Goal: Find specific page/section: Find specific page/section

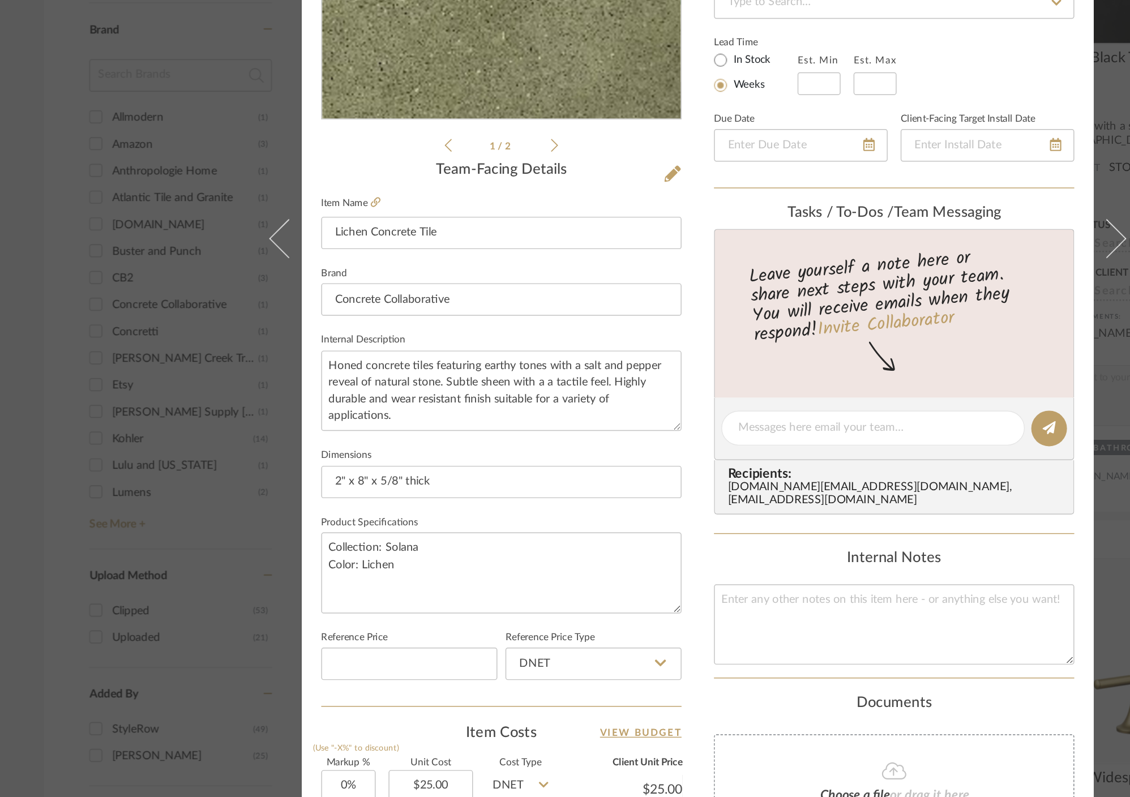
click at [250, 472] on div "Sandhya & [PERSON_NAME] Home -Master and Powder Master Bathroom Lichen Concrete…" at bounding box center [565, 398] width 1130 height 797
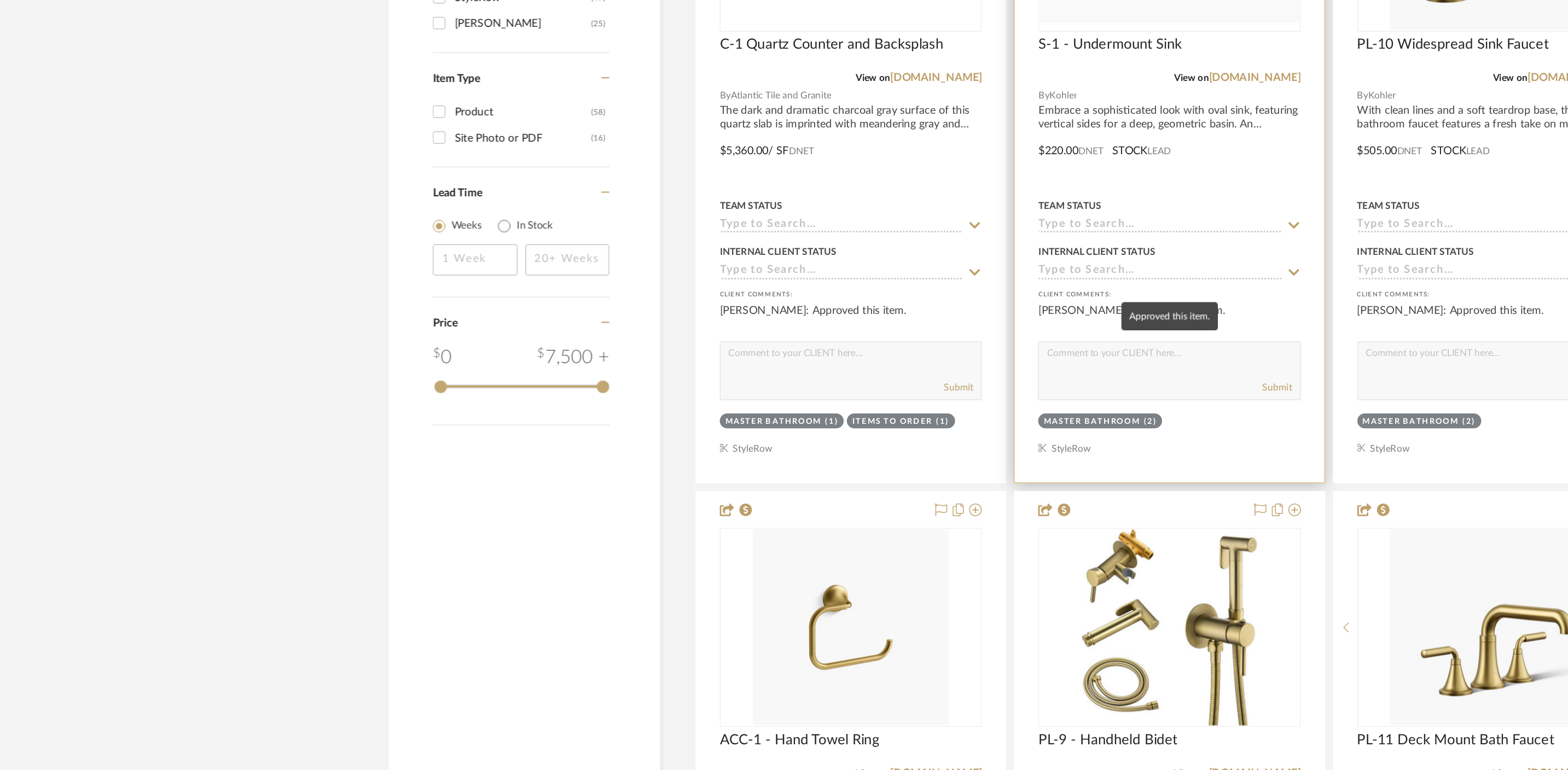
scroll to position [1275, 0]
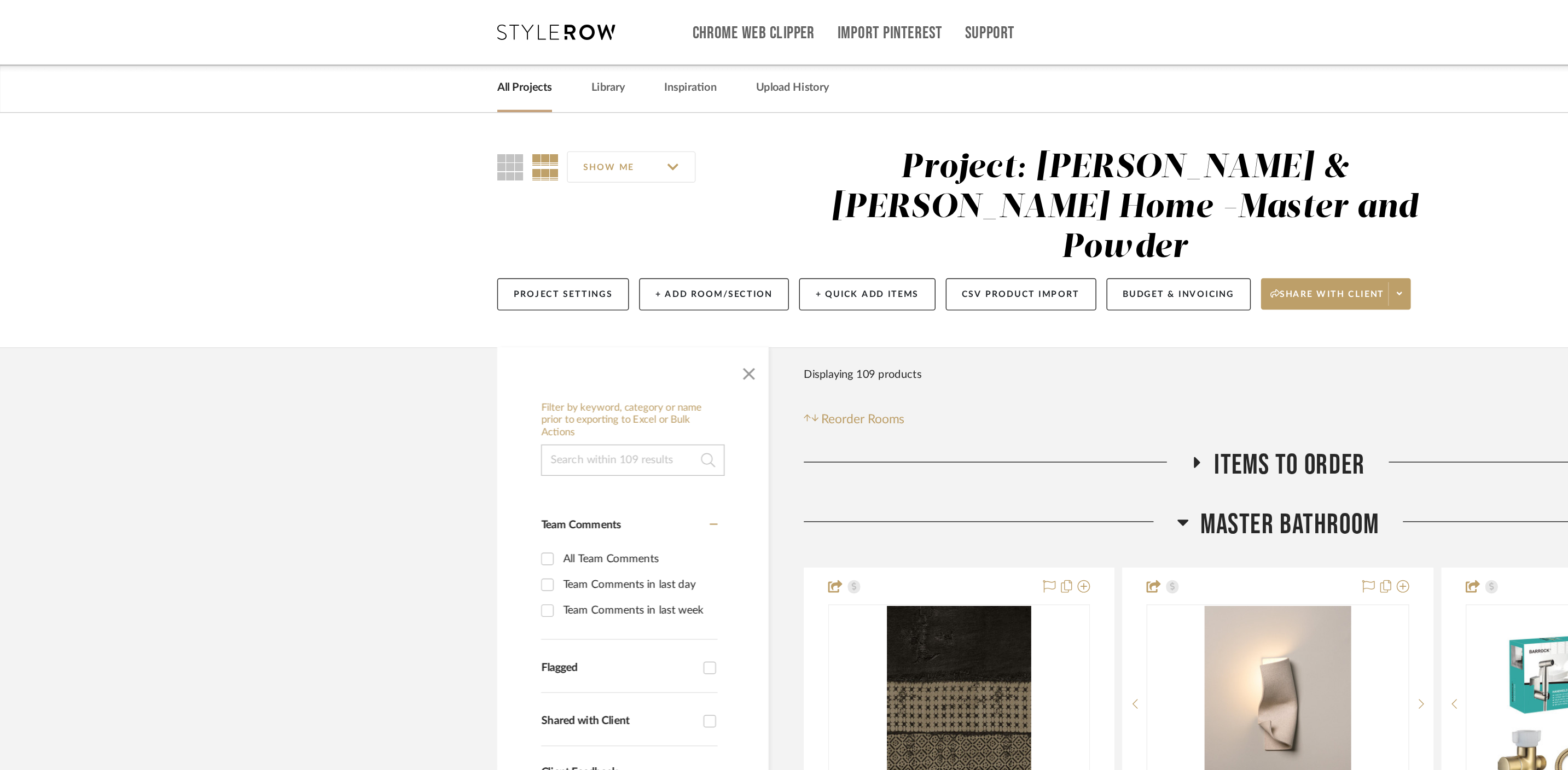
click at [1093, 187] on div "Project Settings + Add Room/Section + Quick Add Items CSV Product Import Budget…" at bounding box center [784, 206] width 875 height 37
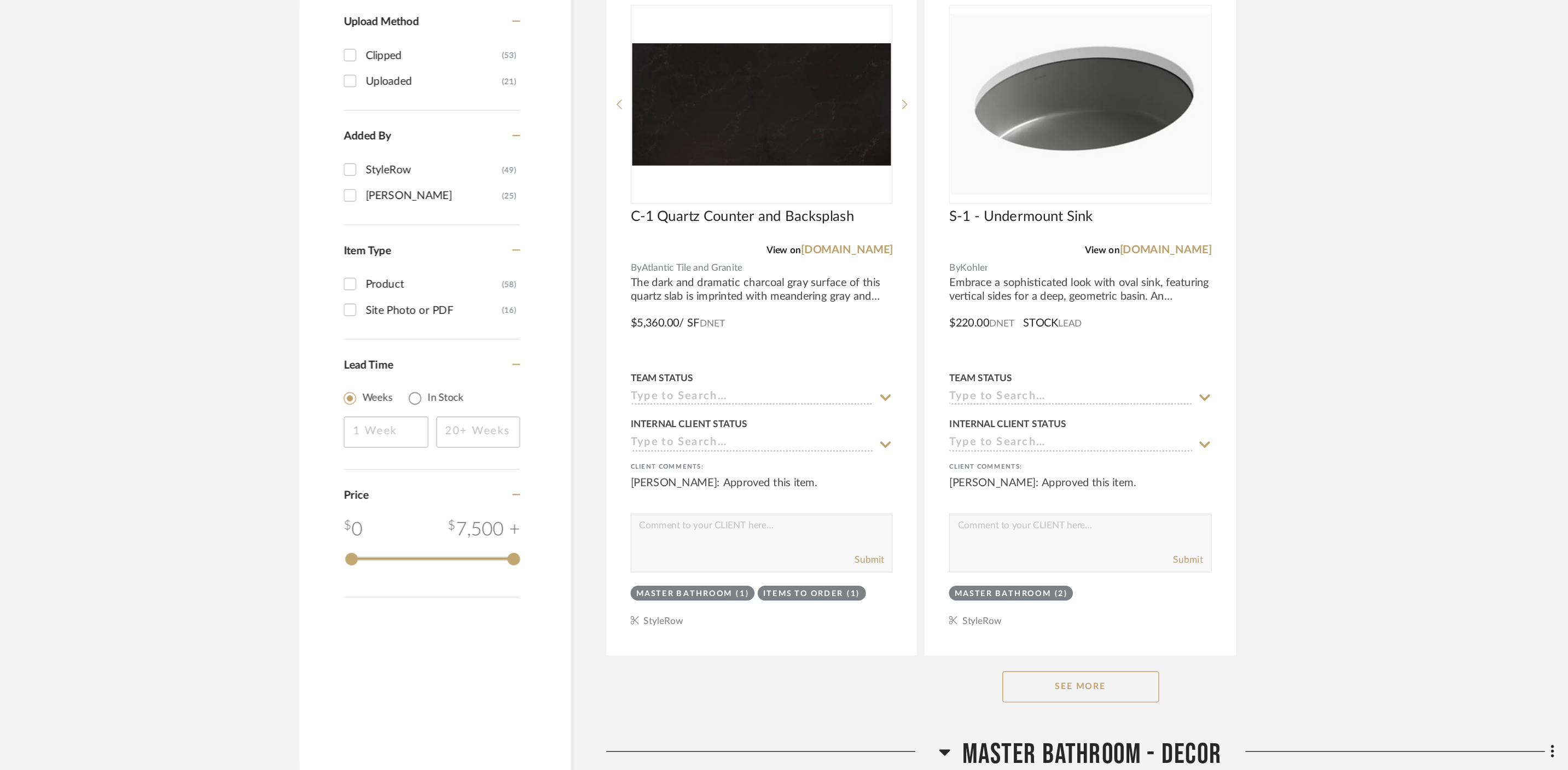
scroll to position [1266, 0]
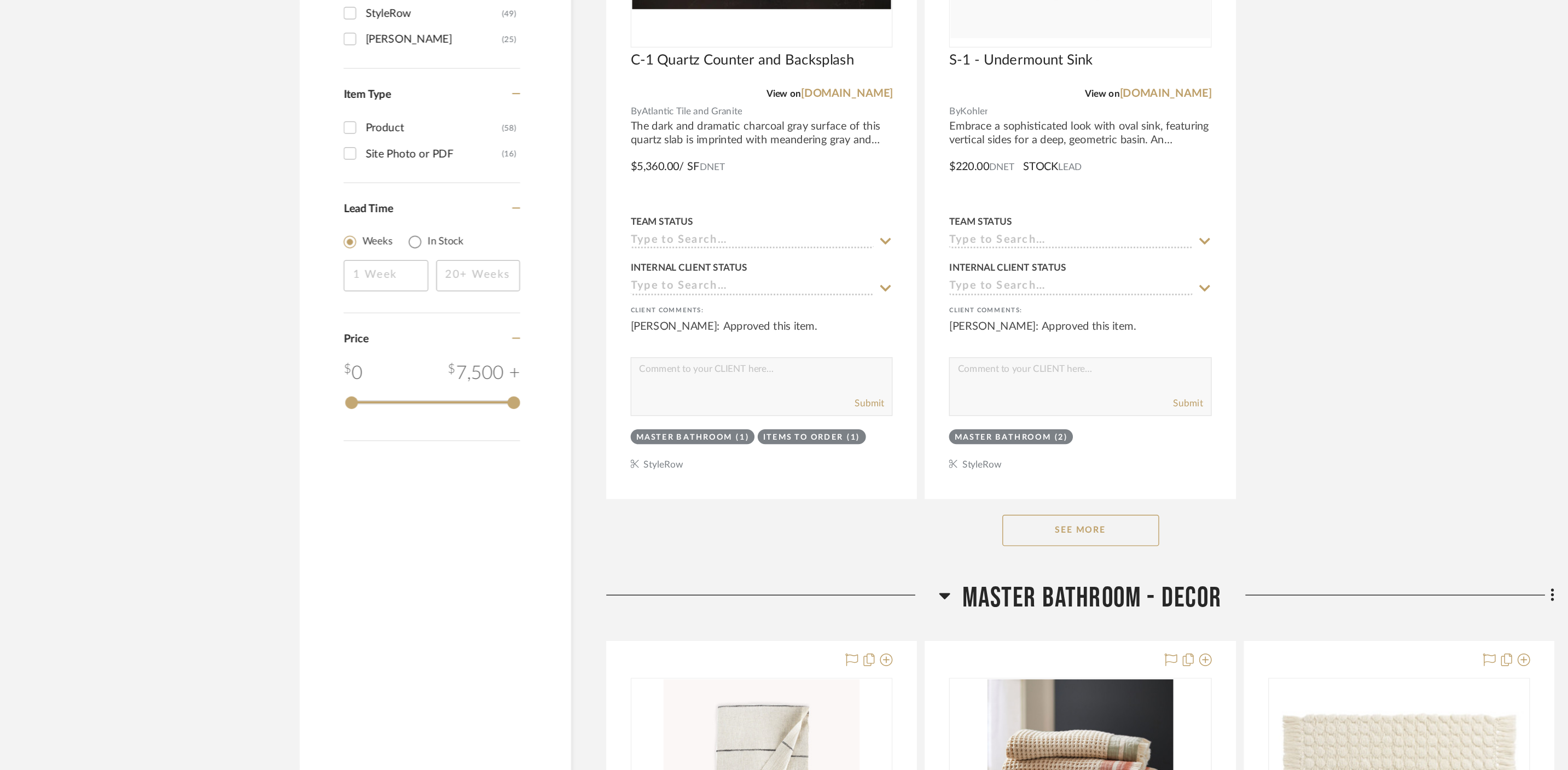
click at [909, 592] on button "See More" at bounding box center [891, 603] width 109 height 22
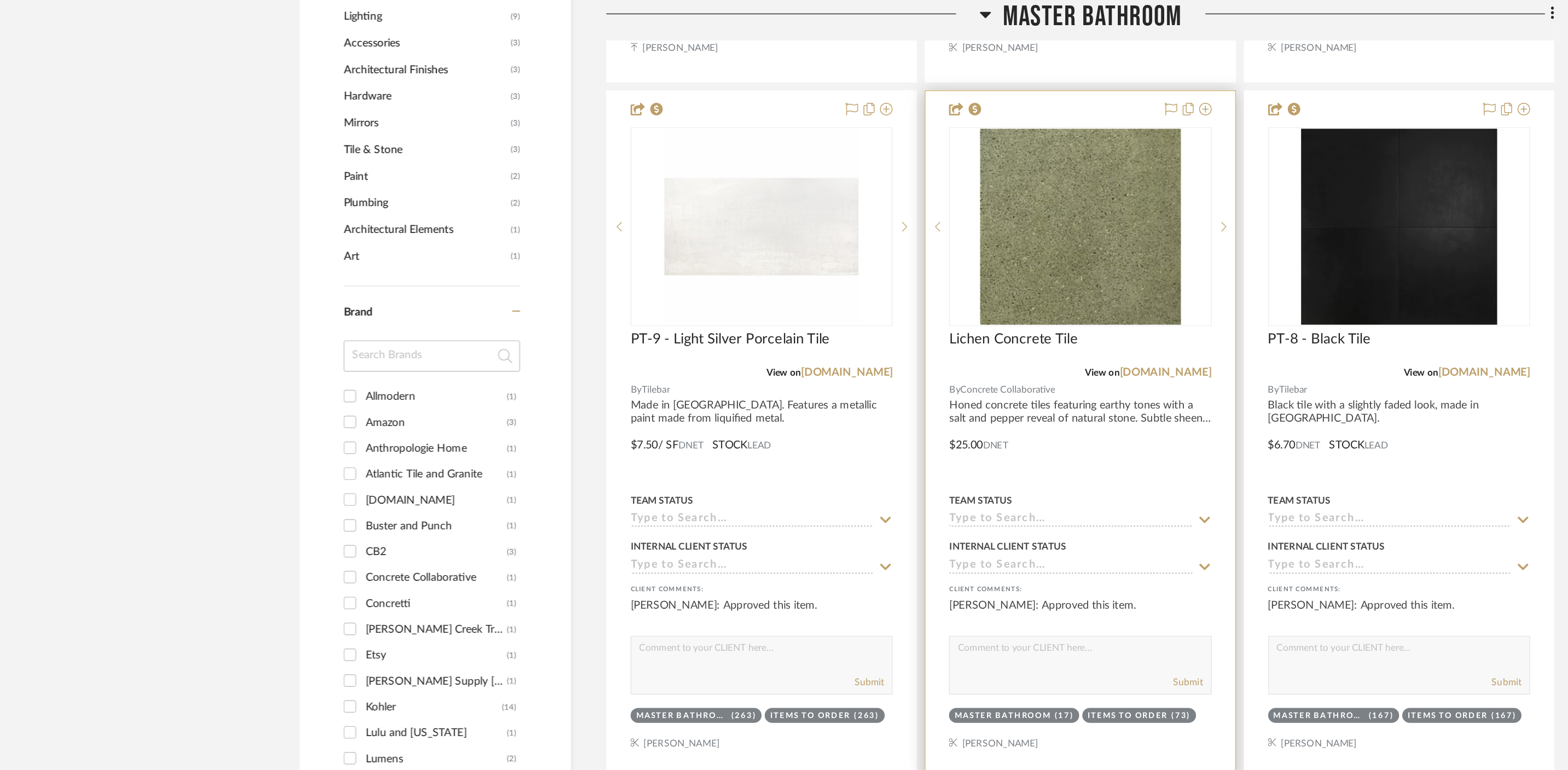
scroll to position [755, 0]
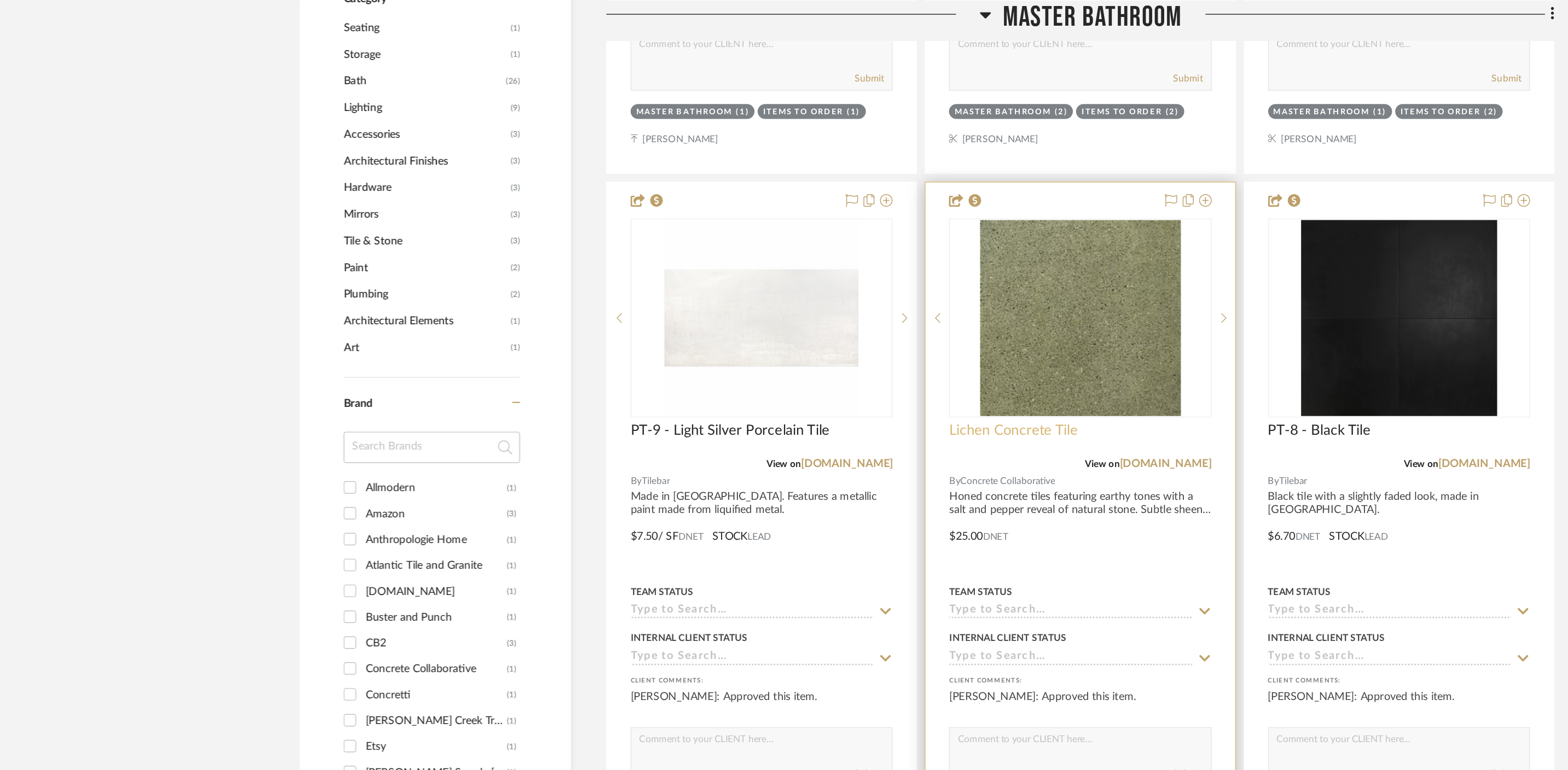
click at [856, 295] on span "Lichen Concrete Tile" at bounding box center [844, 300] width 90 height 12
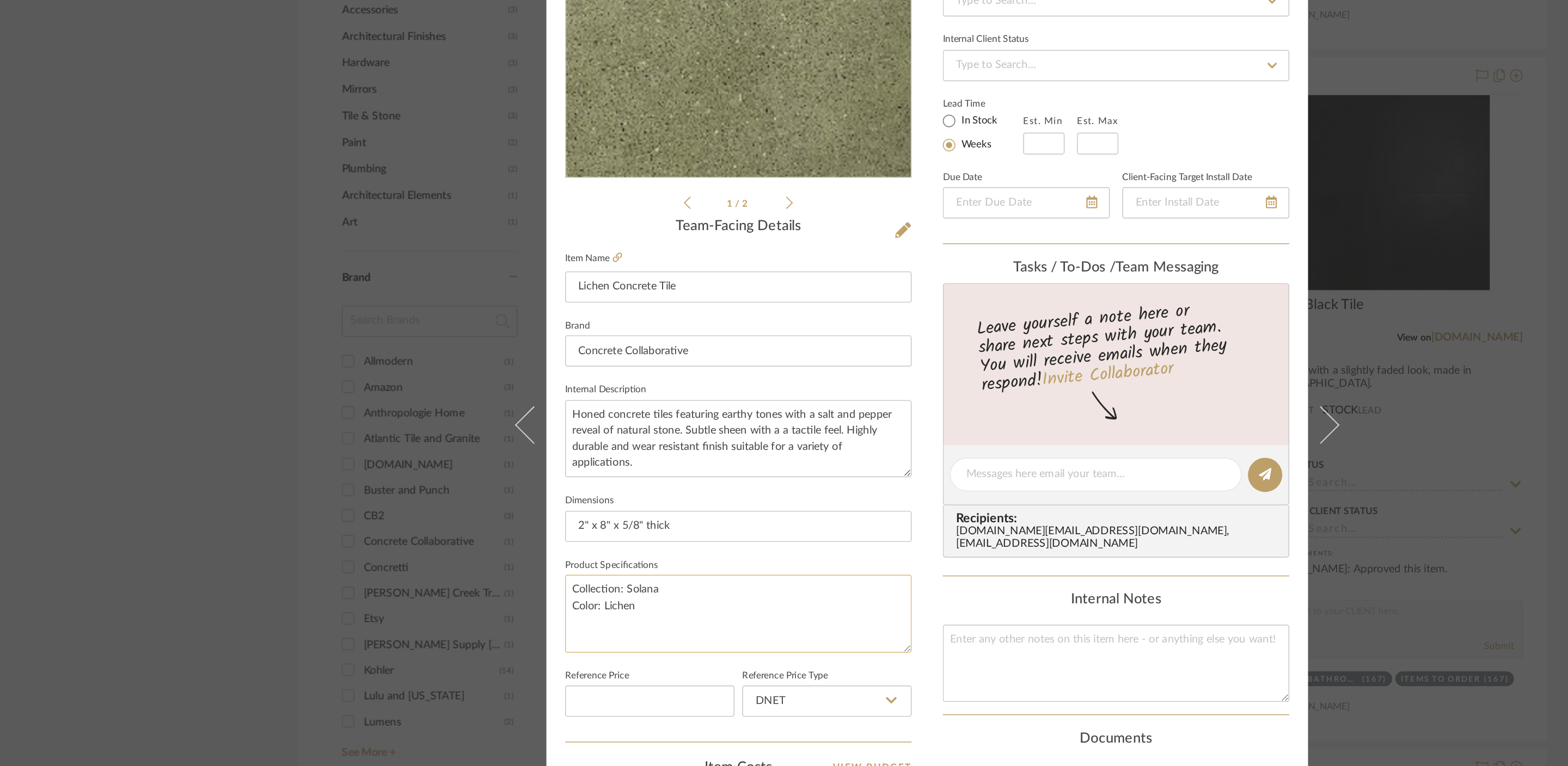
scroll to position [0, 0]
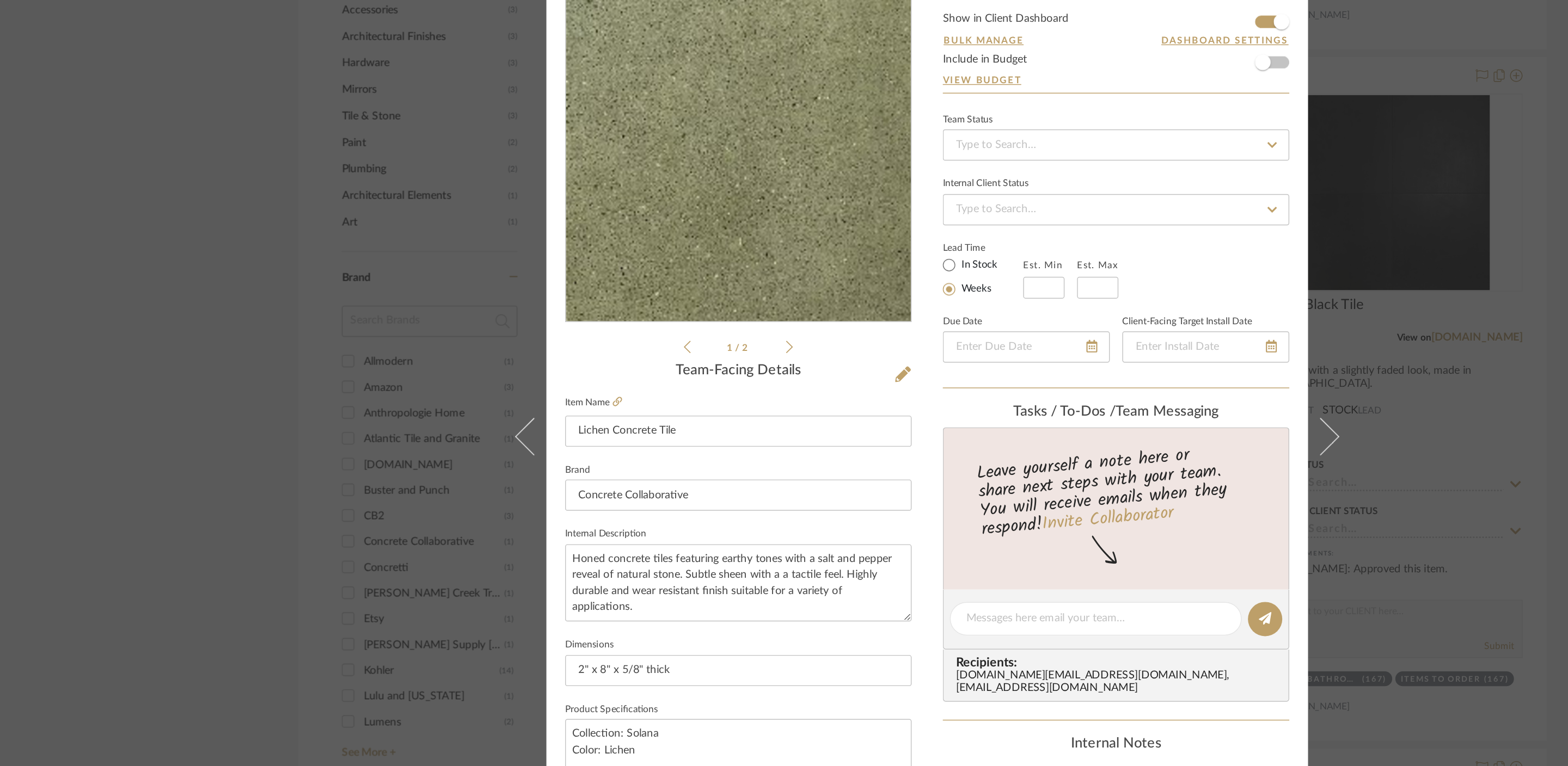
click at [610, 286] on img "0" at bounding box center [652, 193] width 240 height 235
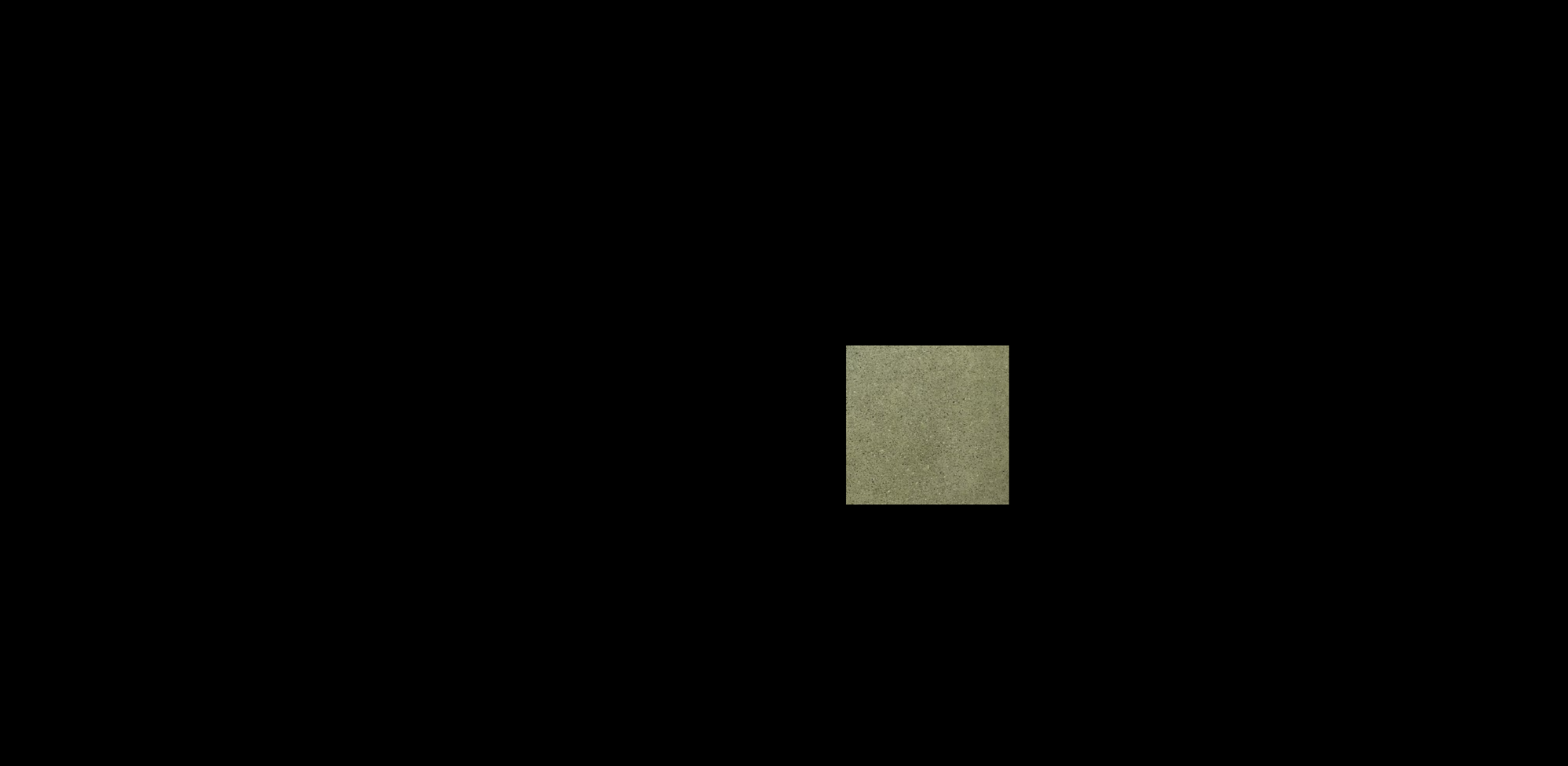
click at [798, 364] on img at bounding box center [784, 383] width 113 height 111
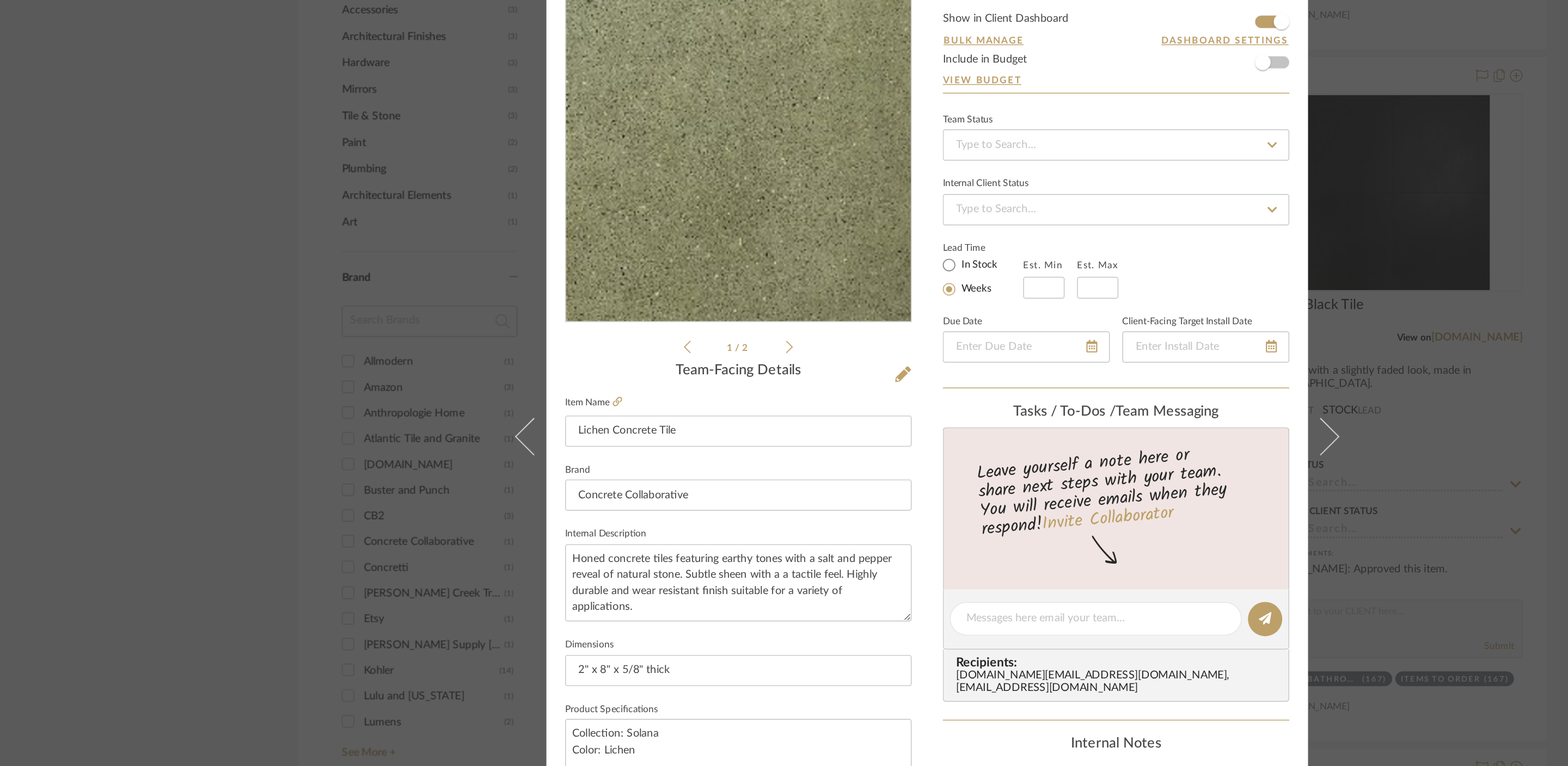
click at [685, 327] on icon at bounding box center [687, 329] width 5 height 9
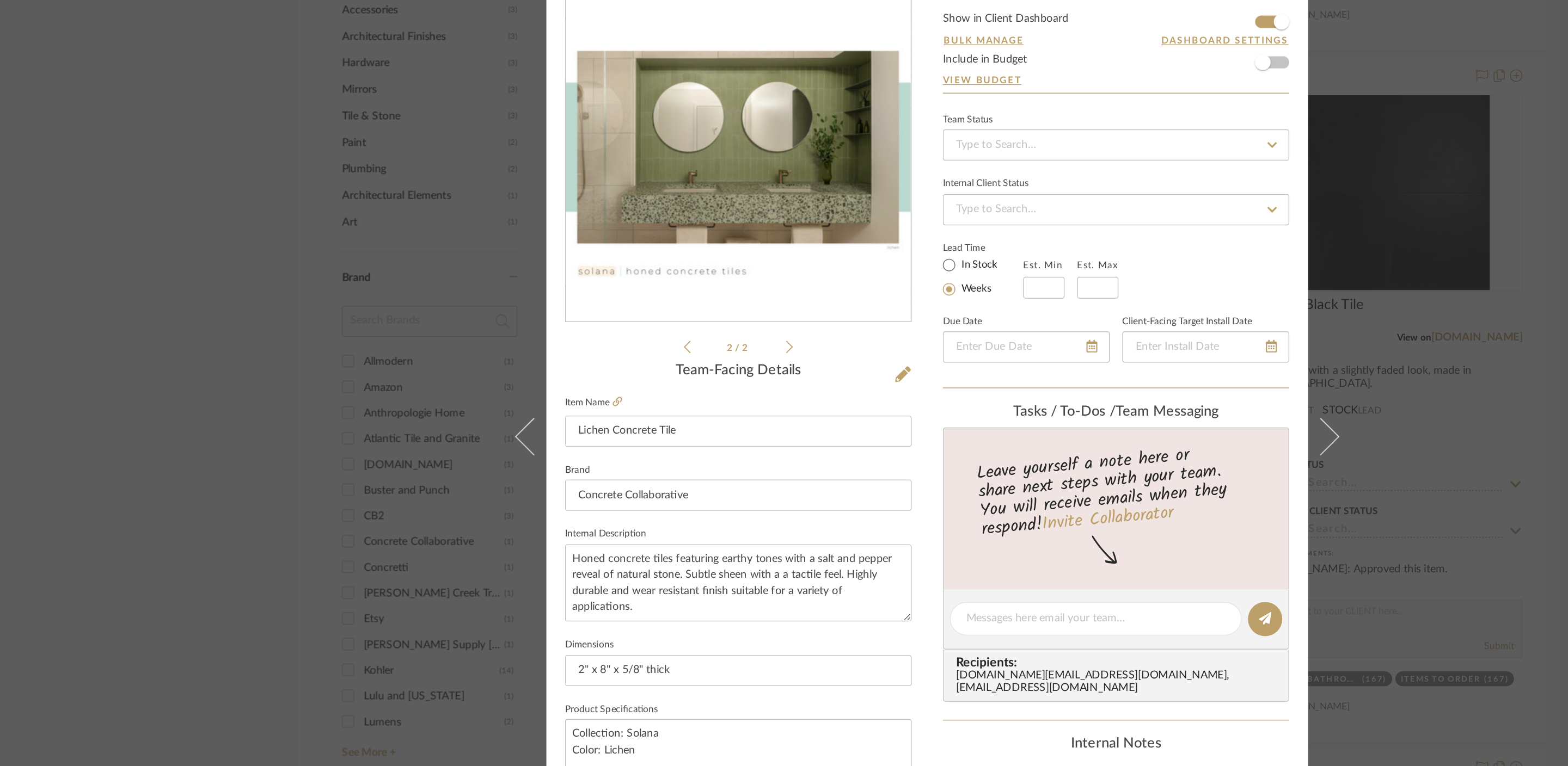
click at [253, 446] on div "Sandhya & Kamesh Home -Master and Powder Master Bathroom Lichen Concrete Tile T…" at bounding box center [784, 383] width 1568 height 766
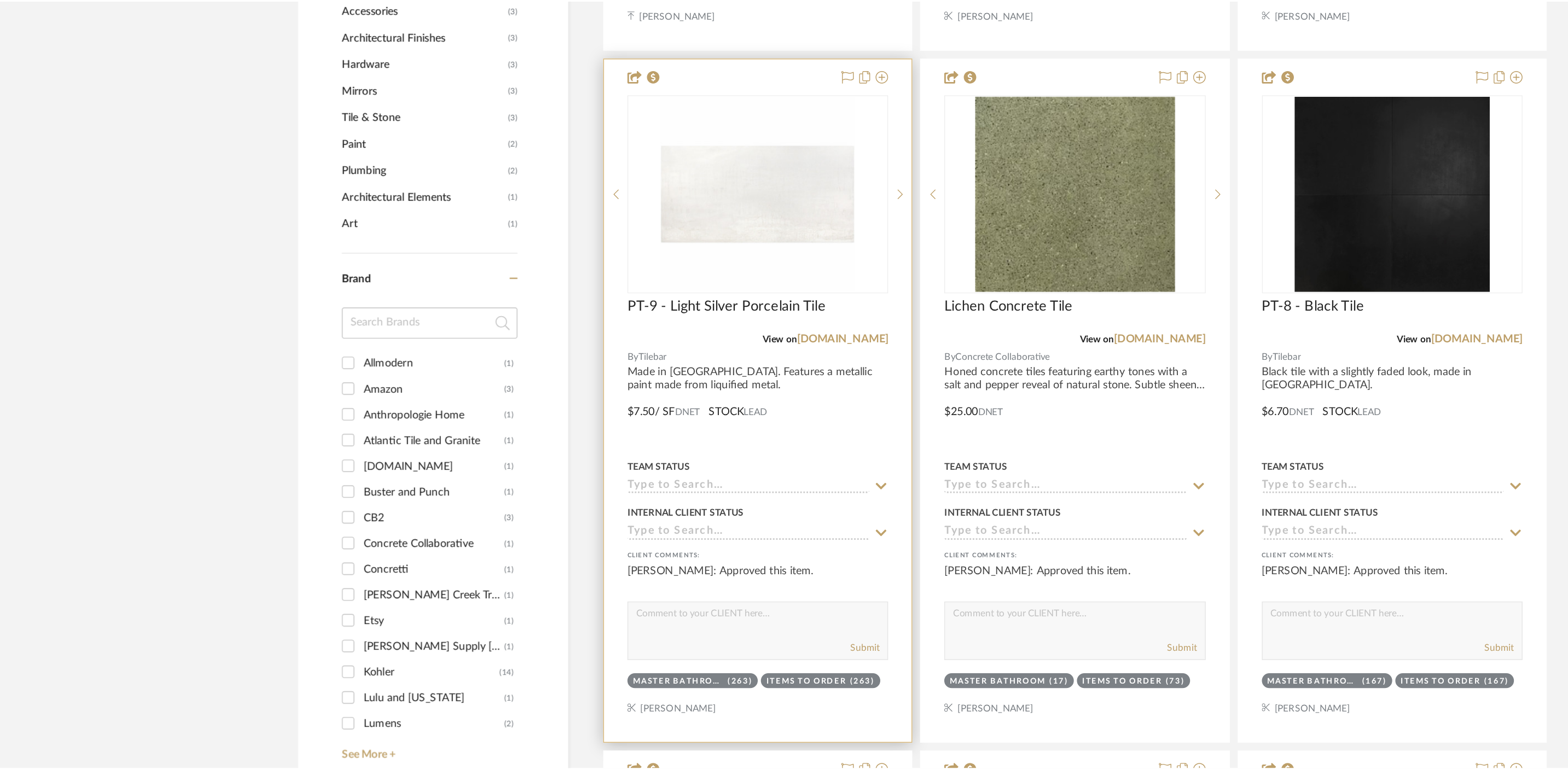
scroll to position [755, 0]
